Goal: Task Accomplishment & Management: Use online tool/utility

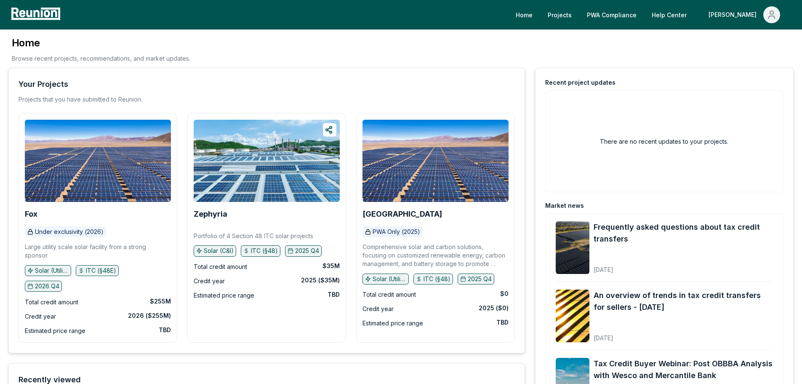
click at [346, 58] on div "Home Browse recent projects, recommendations, and market updates." at bounding box center [401, 52] width 786 height 32
click at [399, 236] on div "PWA Only (2025)" at bounding box center [393, 231] width 60 height 11
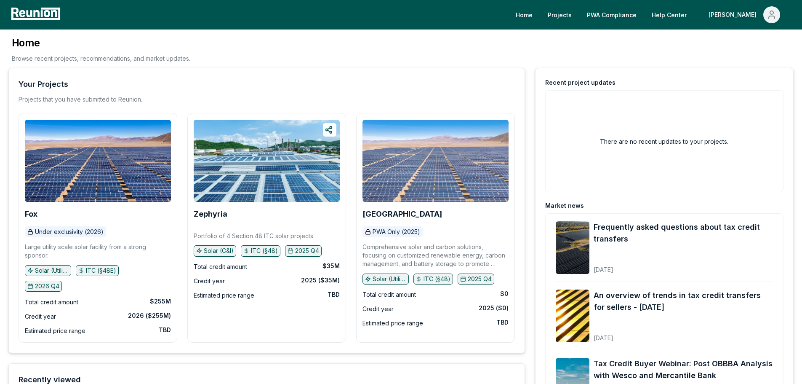
click at [436, 180] on img at bounding box center [436, 161] width 146 height 82
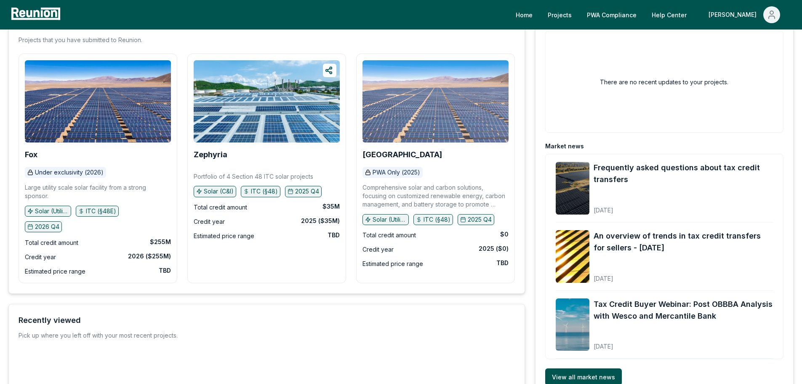
scroll to position [57, 0]
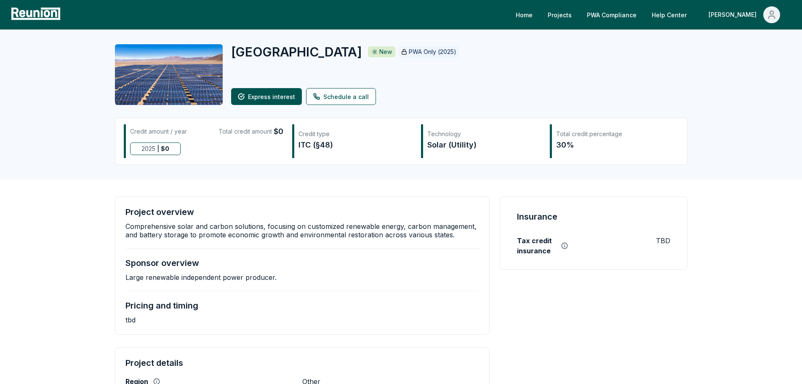
scroll to position [42, 0]
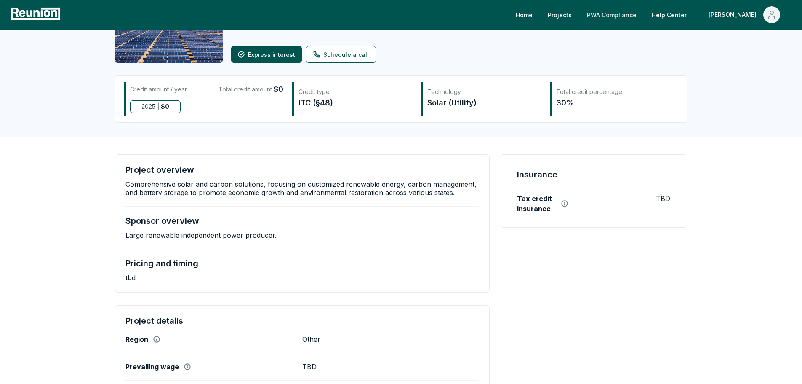
click at [644, 13] on link "PWA Compliance" at bounding box center [611, 14] width 63 height 17
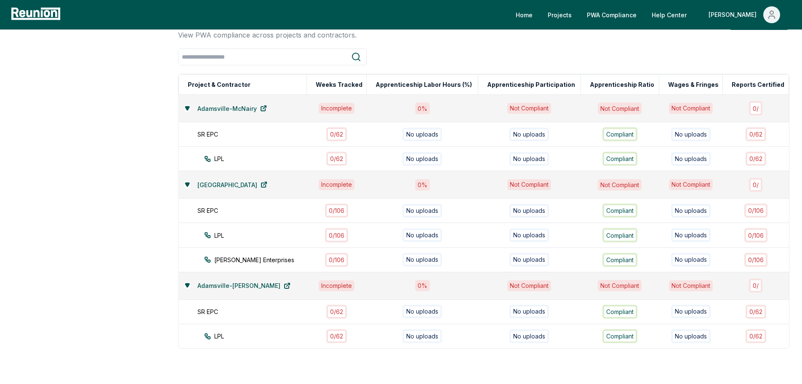
scroll to position [42, 0]
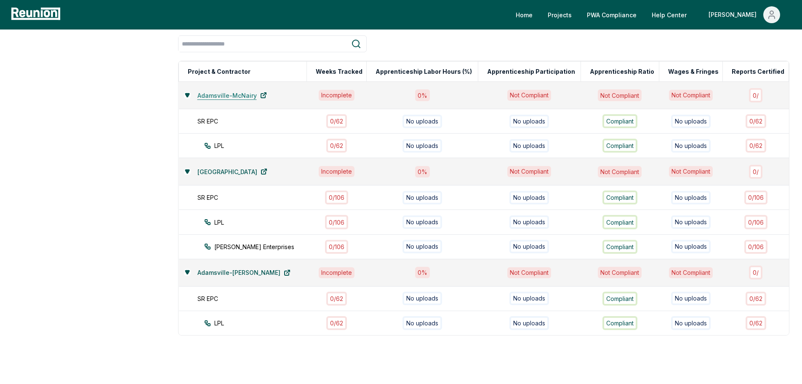
click at [260, 94] on icon at bounding box center [263, 95] width 7 height 7
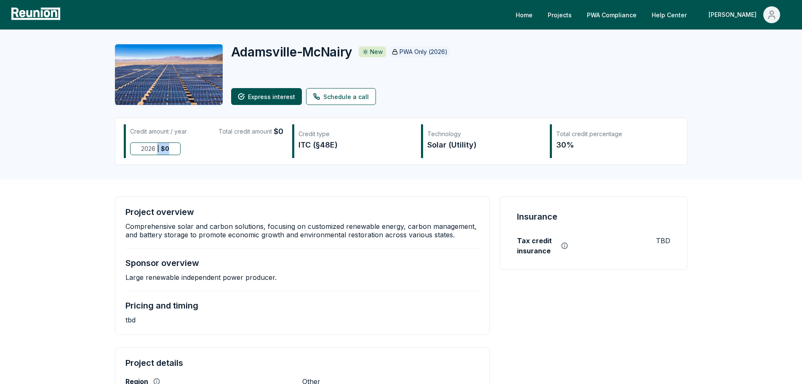
drag, startPoint x: 166, startPoint y: 149, endPoint x: 189, endPoint y: 149, distance: 22.7
click at [189, 149] on div "2026 | $ 0" at bounding box center [206, 148] width 153 height 13
click at [172, 171] on div "Adamsville-McNairy New PWA Only (2026) Express interest Schedule a call Credit …" at bounding box center [401, 104] width 607 height 150
click at [644, 15] on link "PWA Compliance" at bounding box center [611, 14] width 63 height 17
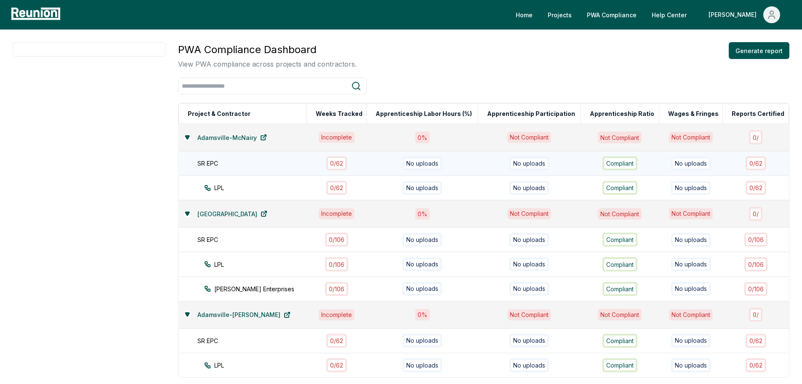
click at [211, 160] on div "SR EPC" at bounding box center [257, 163] width 118 height 9
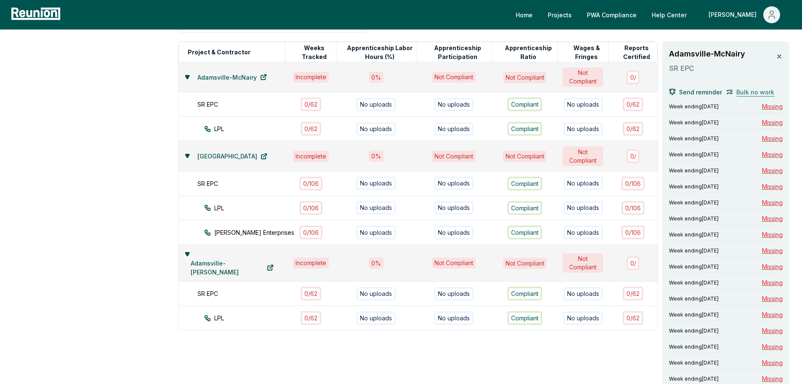
scroll to position [75, 0]
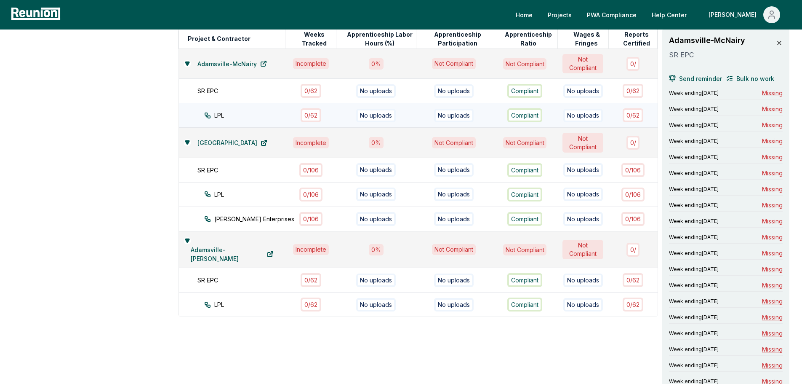
click at [258, 128] on td "LPL" at bounding box center [232, 115] width 107 height 24
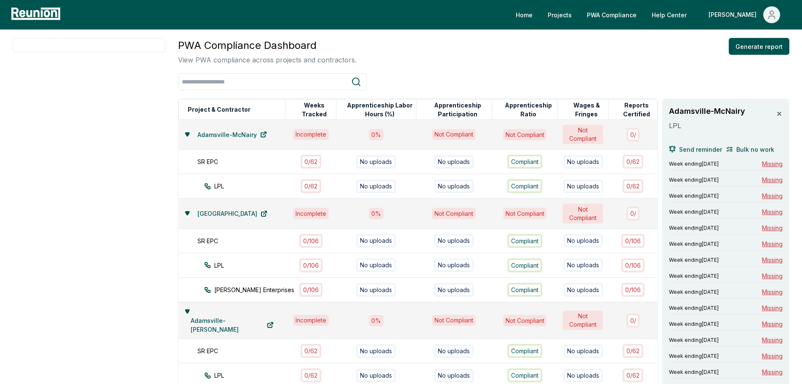
scroll to position [0, 0]
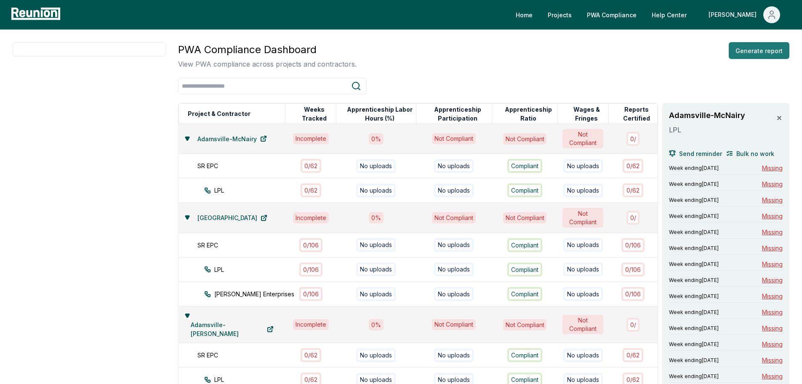
click at [766, 51] on button "Generate report" at bounding box center [759, 50] width 61 height 17
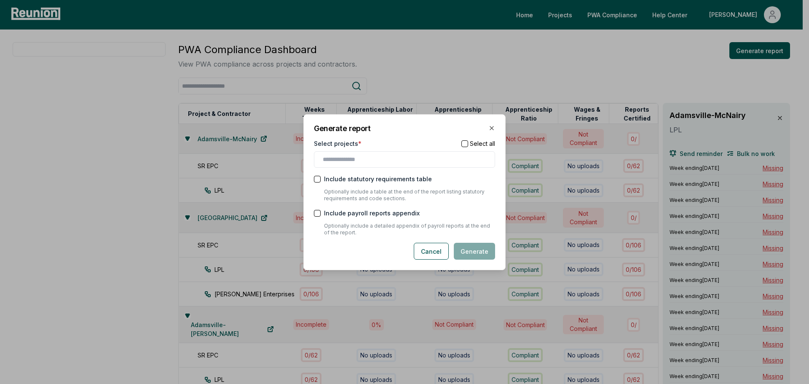
click at [395, 164] on div at bounding box center [404, 159] width 181 height 16
click at [403, 155] on input "text" at bounding box center [406, 159] width 167 height 9
click at [380, 174] on div "Adamsville-[PERSON_NAME]" at bounding box center [404, 177] width 177 height 14
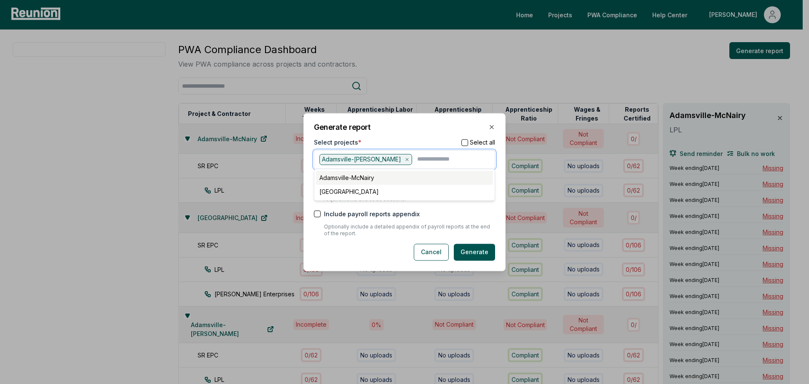
click at [369, 175] on div "Adamsville-McNairy" at bounding box center [404, 178] width 177 height 14
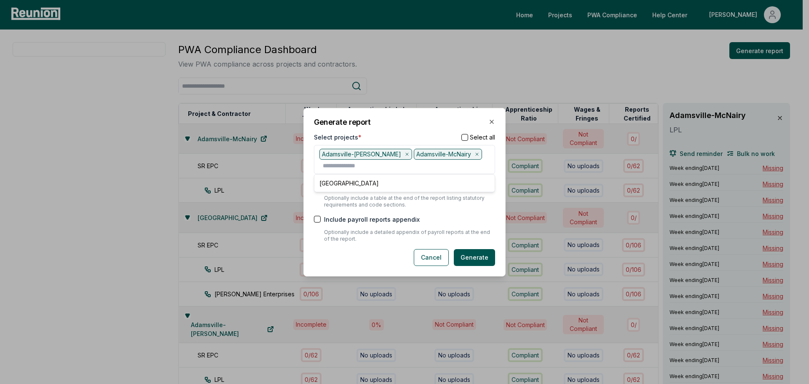
click at [362, 214] on form "Select projects * Select all Adamsville-Hardin Adamsville-McNairy Moore County …" at bounding box center [404, 198] width 181 height 133
click at [324, 186] on div "Include statutory requirements table" at bounding box center [404, 185] width 181 height 9
click at [475, 259] on button "Generate" at bounding box center [474, 257] width 41 height 17
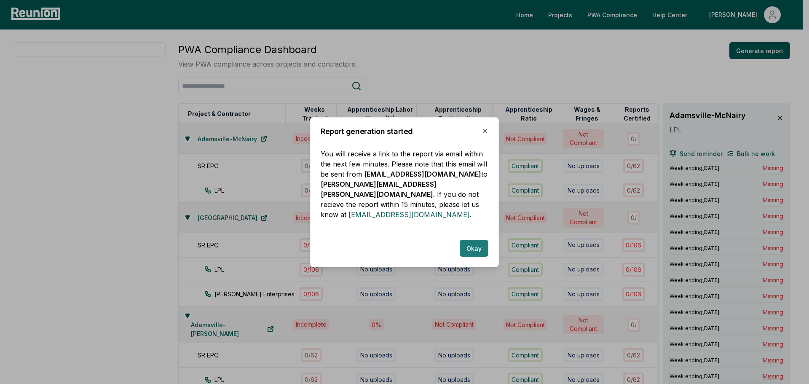
click at [481, 249] on button "Okay" at bounding box center [474, 248] width 29 height 17
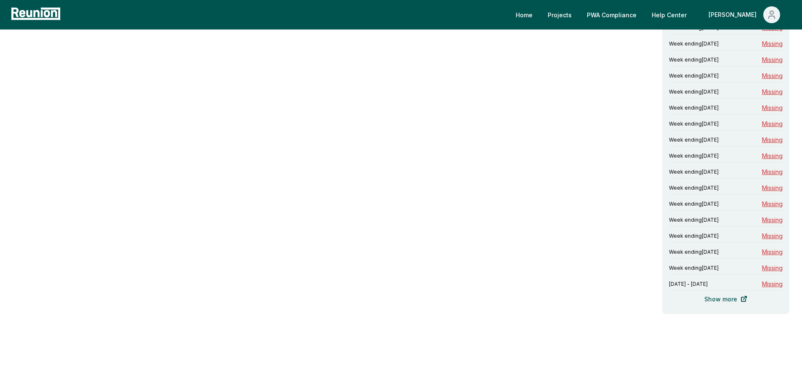
scroll to position [875, 0]
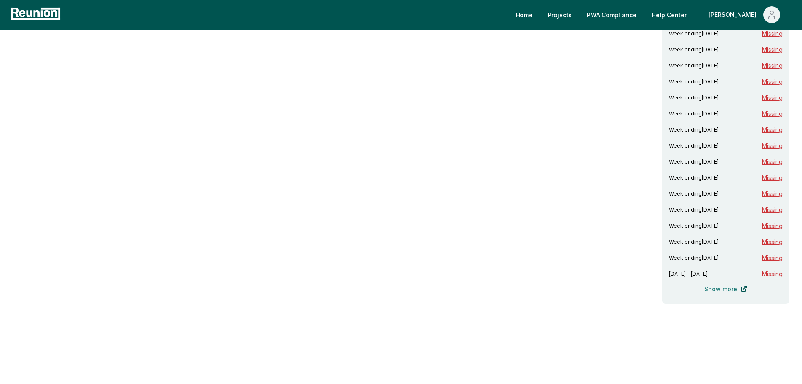
click at [727, 286] on link "Show more" at bounding box center [726, 288] width 56 height 17
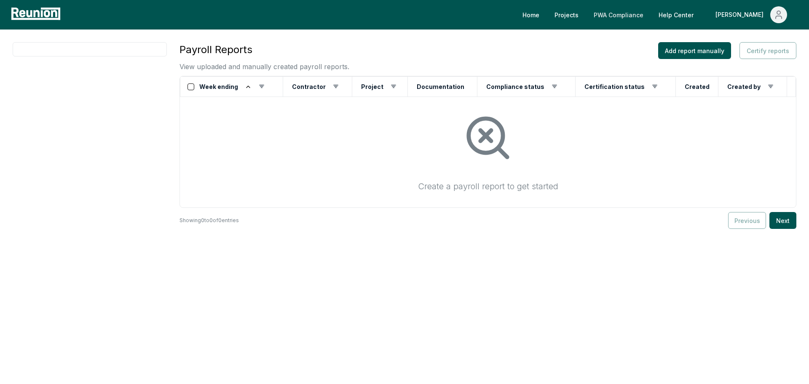
click at [650, 16] on link "PWA Compliance" at bounding box center [618, 14] width 63 height 17
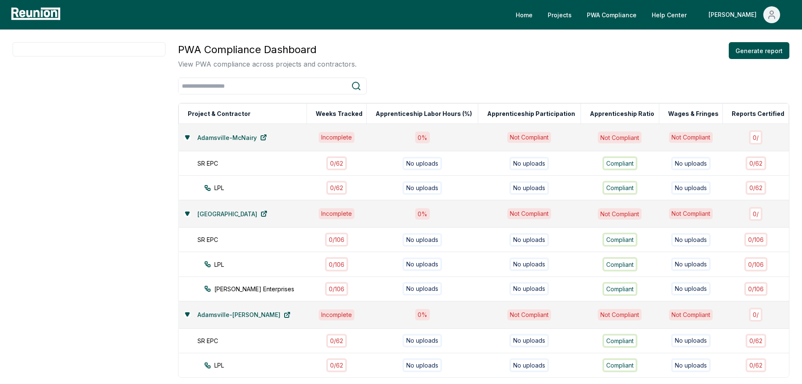
click at [592, 24] on div "Home Projects PWA Compliance Help Center Julie" at bounding box center [401, 14] width 802 height 29
click at [579, 14] on link "Projects" at bounding box center [559, 14] width 37 height 17
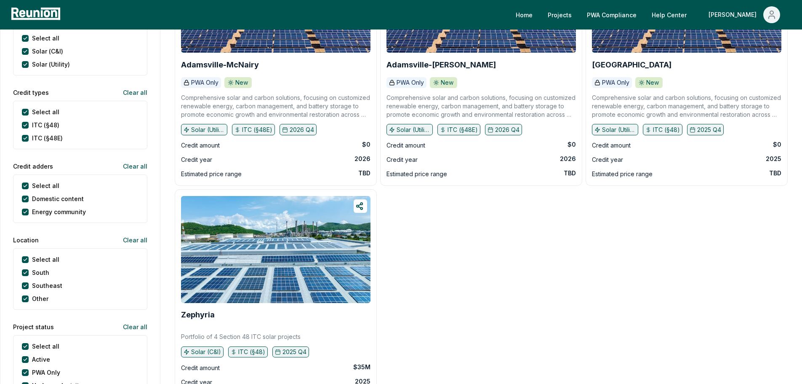
scroll to position [126, 0]
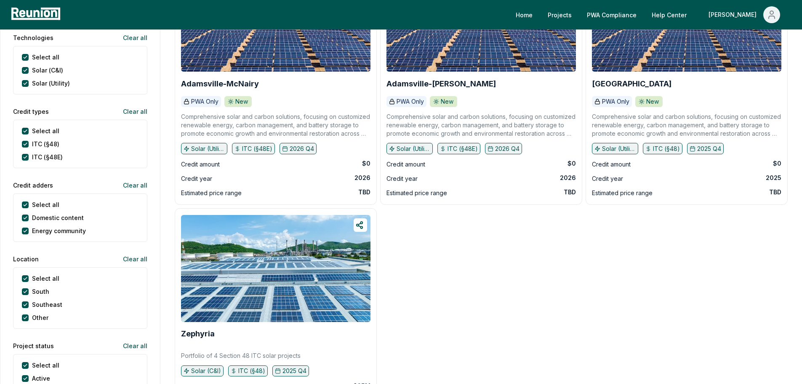
click at [522, 179] on div "Credit year [DATE]" at bounding box center [482, 179] width 190 height 10
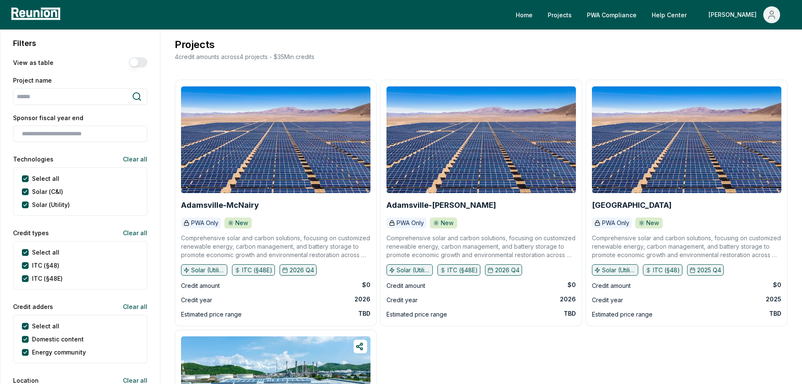
scroll to position [0, 0]
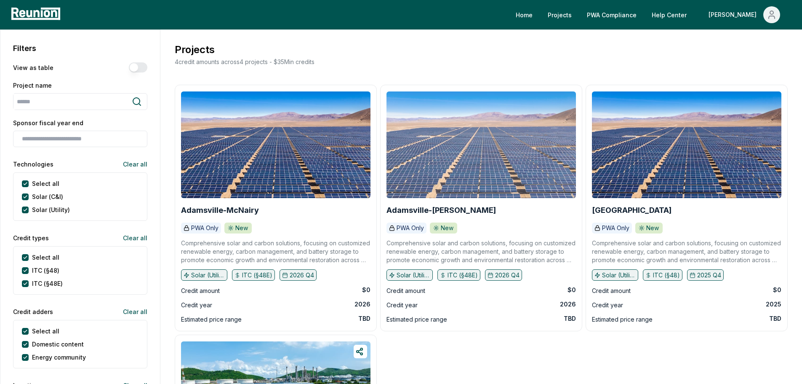
click at [455, 187] on img at bounding box center [482, 144] width 190 height 107
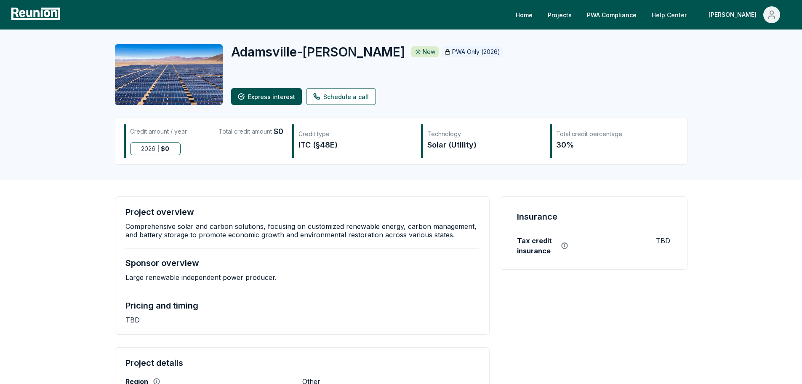
click at [694, 13] on link "Help Center" at bounding box center [669, 14] width 48 height 17
